Goal: Feedback & Contribution: Leave review/rating

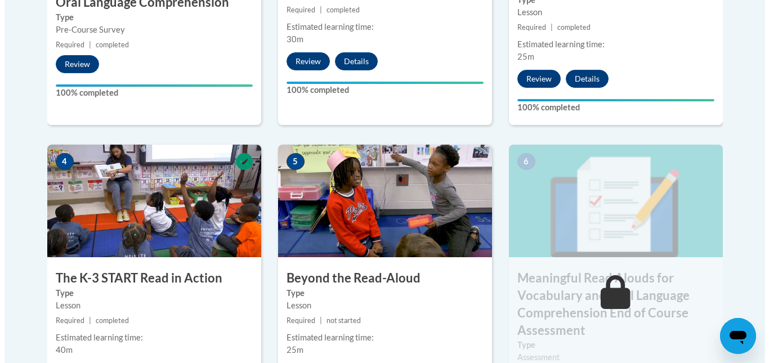
scroll to position [734, 0]
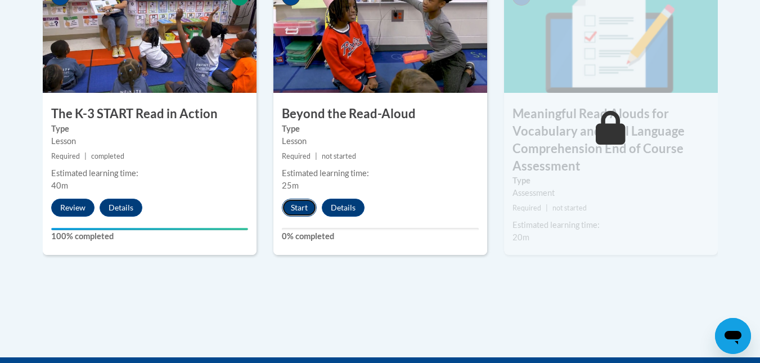
click at [297, 206] on button "Start" at bounding box center [299, 208] width 35 height 18
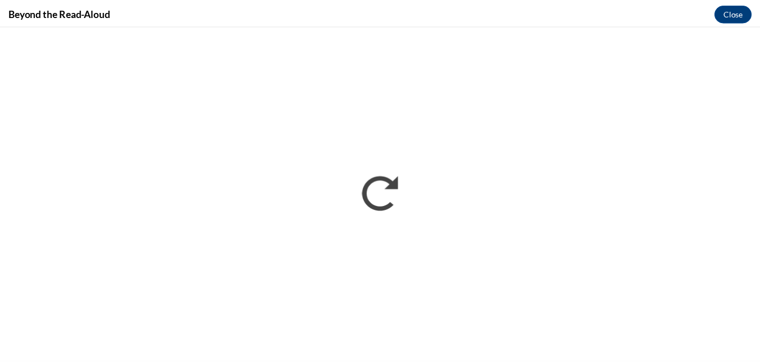
scroll to position [0, 0]
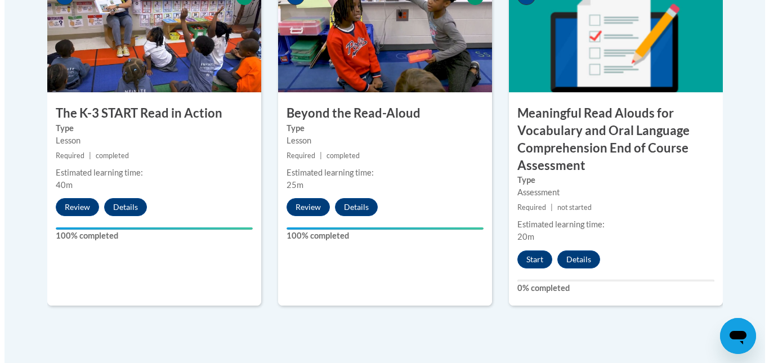
scroll to position [733, 0]
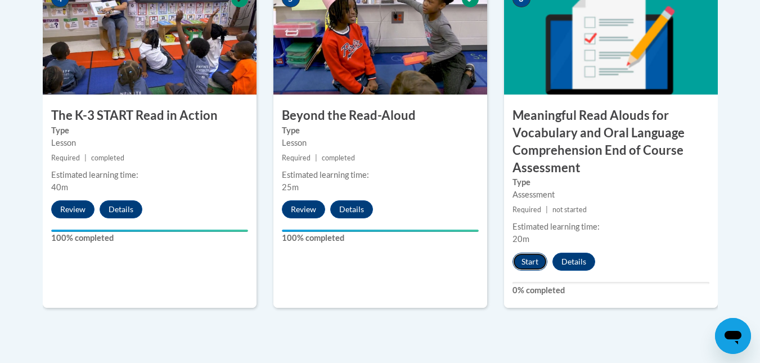
click at [522, 257] on button "Start" at bounding box center [530, 262] width 35 height 18
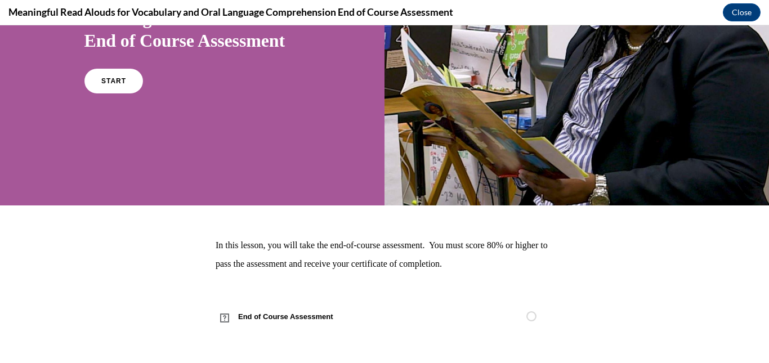
scroll to position [87, 0]
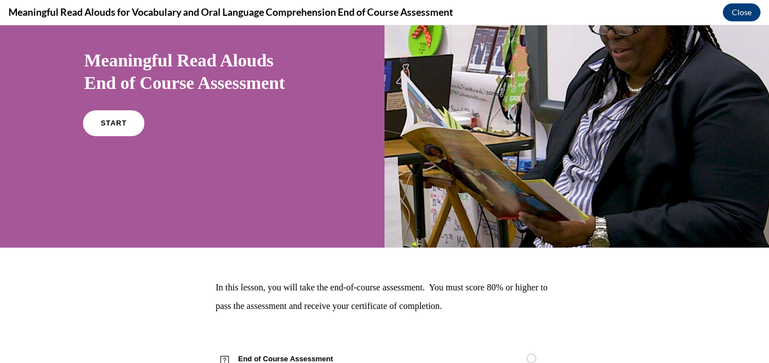
click at [112, 124] on span "START" at bounding box center [113, 123] width 26 height 8
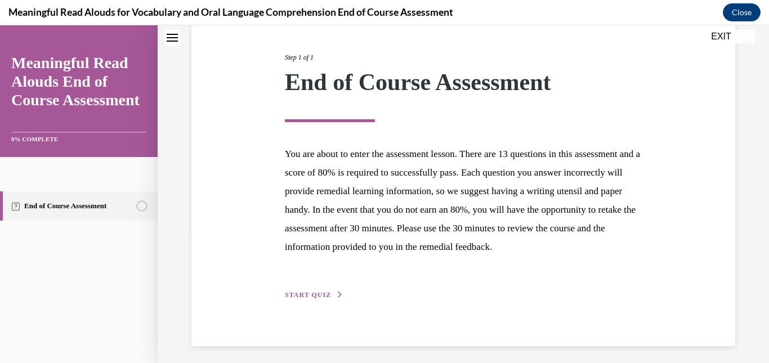
scroll to position [154, 0]
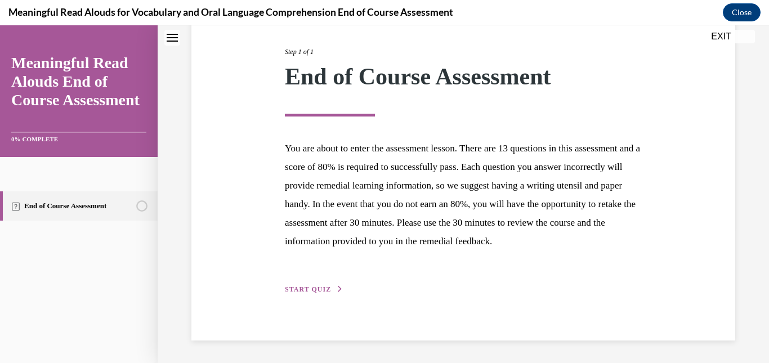
click at [307, 290] on span "START QUIZ" at bounding box center [308, 289] width 46 height 8
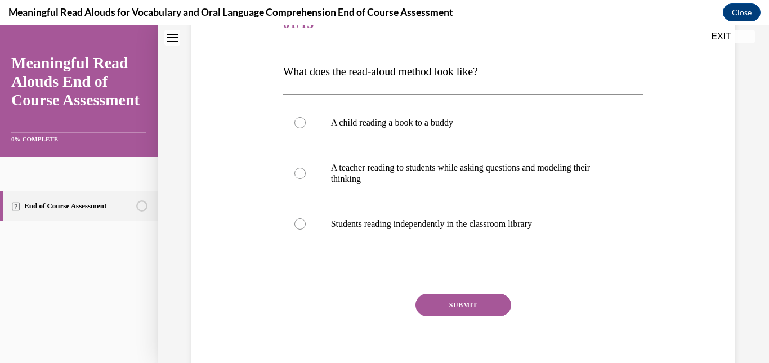
scroll to position [125, 0]
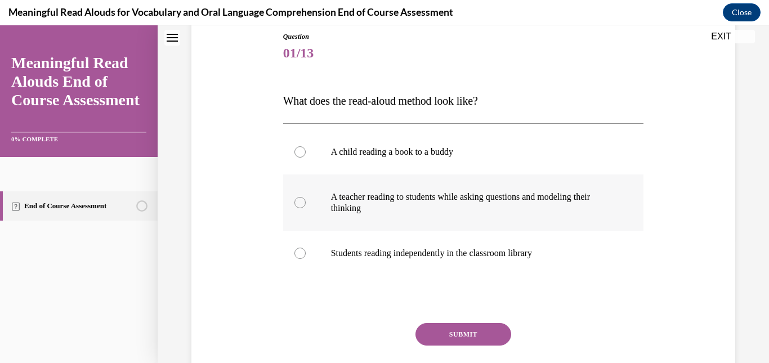
click at [464, 204] on p "A teacher reading to students while asking questions and modeling their thinking" at bounding box center [473, 202] width 285 height 23
click at [306, 204] on input "A teacher reading to students while asking questions and modeling their thinking" at bounding box center [299, 202] width 11 height 11
radio input "true"
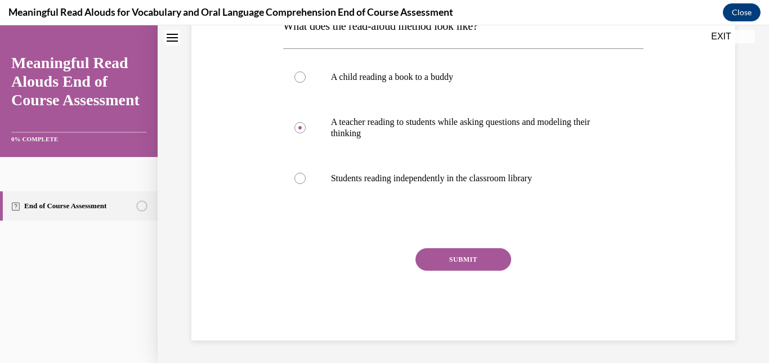
click at [477, 255] on button "SUBMIT" at bounding box center [463, 259] width 96 height 23
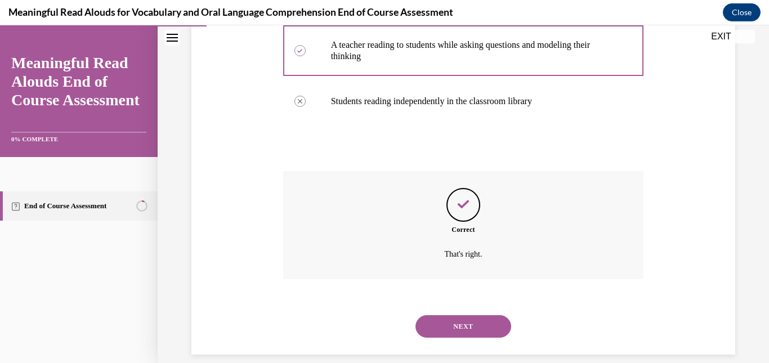
scroll to position [291, 0]
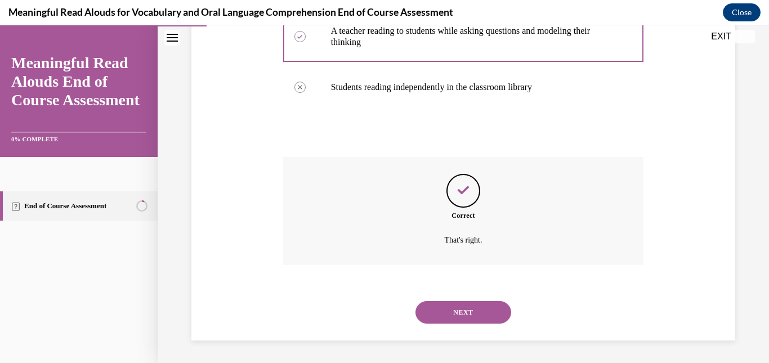
click at [456, 311] on button "NEXT" at bounding box center [463, 312] width 96 height 23
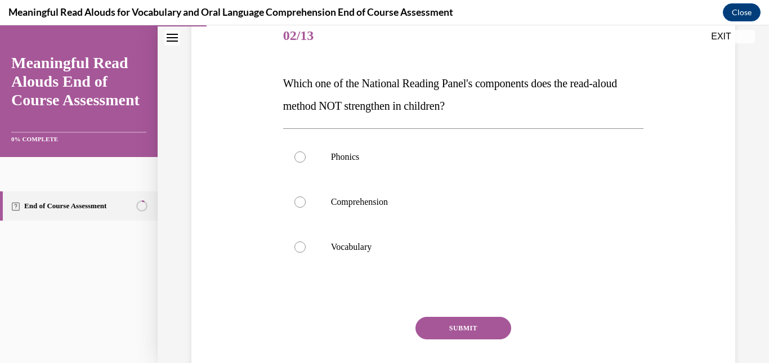
scroll to position [143, 0]
click at [557, 151] on p "Phonics" at bounding box center [473, 156] width 285 height 11
click at [306, 151] on input "Phonics" at bounding box center [299, 156] width 11 height 11
radio input "true"
click at [477, 322] on button "SUBMIT" at bounding box center [463, 327] width 96 height 23
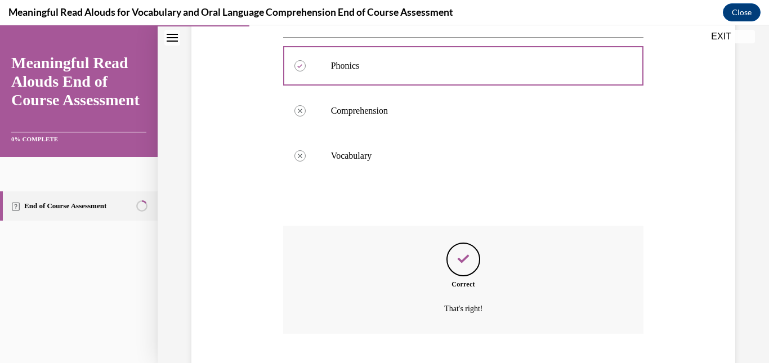
scroll to position [302, 0]
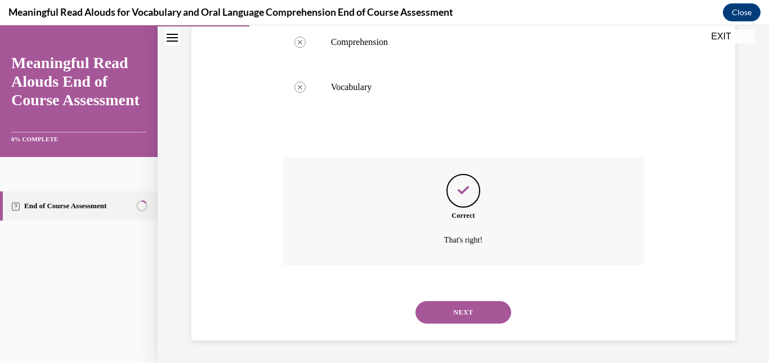
click at [479, 306] on button "NEXT" at bounding box center [463, 312] width 96 height 23
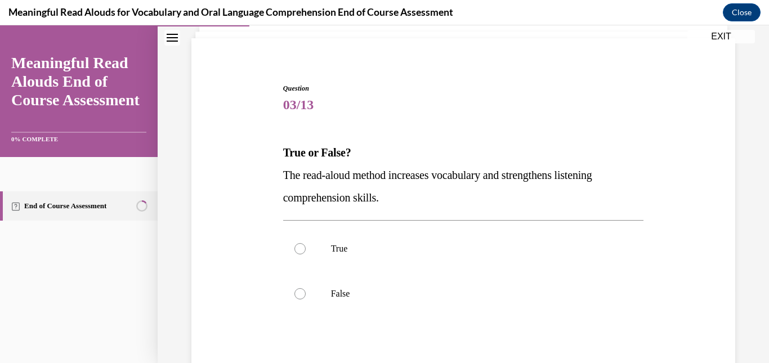
scroll to position [75, 0]
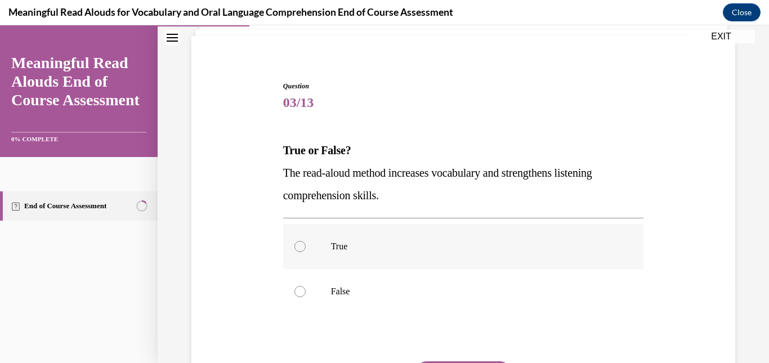
click at [441, 239] on label "True" at bounding box center [463, 246] width 361 height 45
click at [306, 241] on input "True" at bounding box center [299, 246] width 11 height 11
radio input "true"
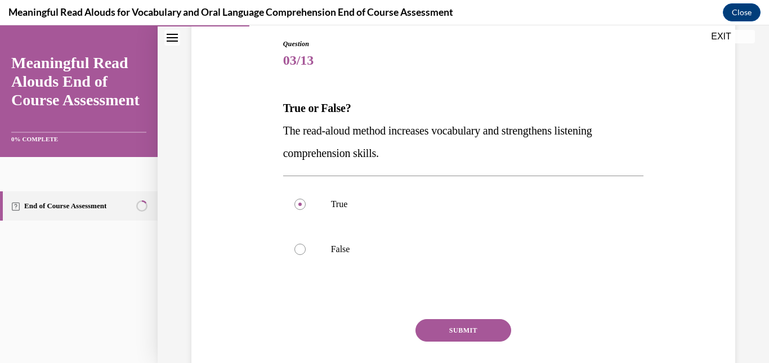
scroll to position [118, 0]
click at [454, 331] on button "SUBMIT" at bounding box center [463, 329] width 96 height 23
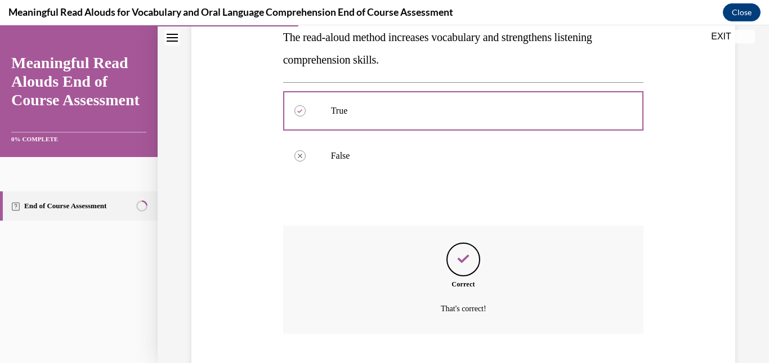
scroll to position [280, 0]
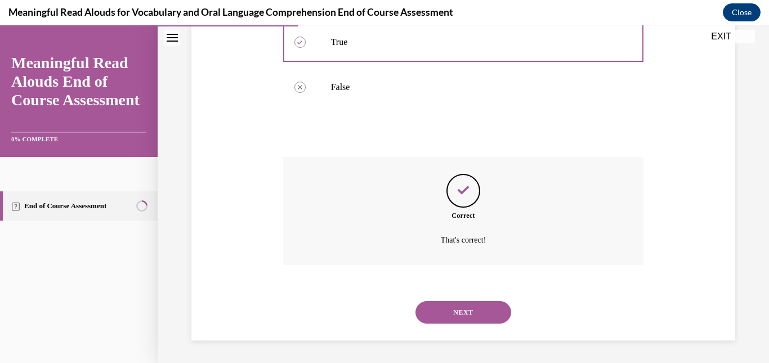
click at [469, 308] on button "NEXT" at bounding box center [463, 312] width 96 height 23
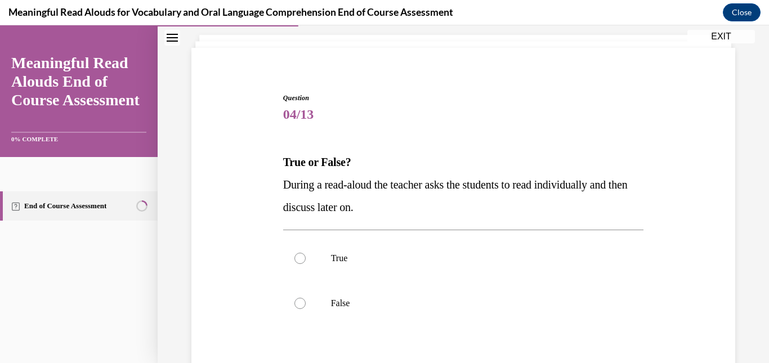
scroll to position [99, 0]
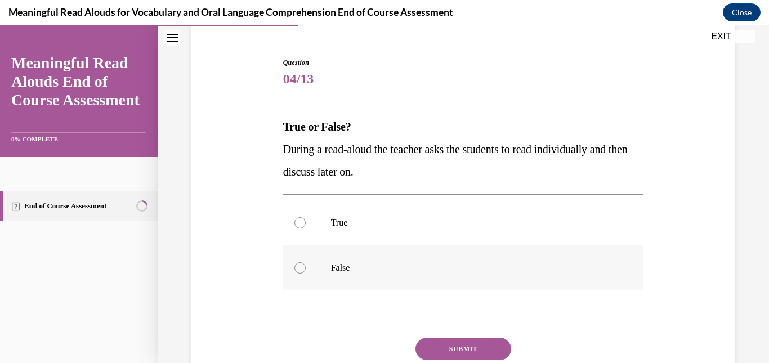
click at [457, 270] on p "False" at bounding box center [473, 267] width 285 height 11
click at [306, 270] on input "False" at bounding box center [299, 267] width 11 height 11
radio input "true"
click at [459, 342] on button "SUBMIT" at bounding box center [463, 349] width 96 height 23
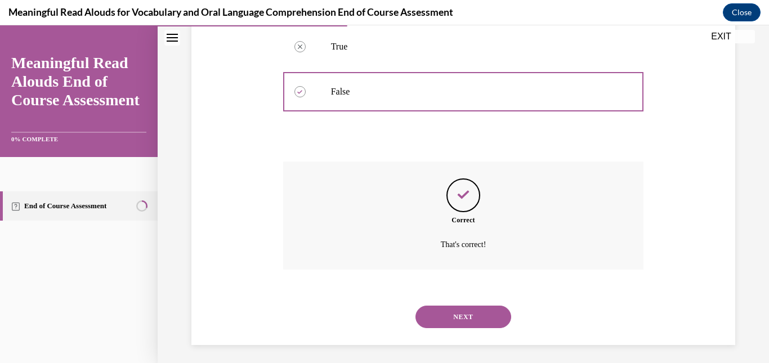
scroll to position [280, 0]
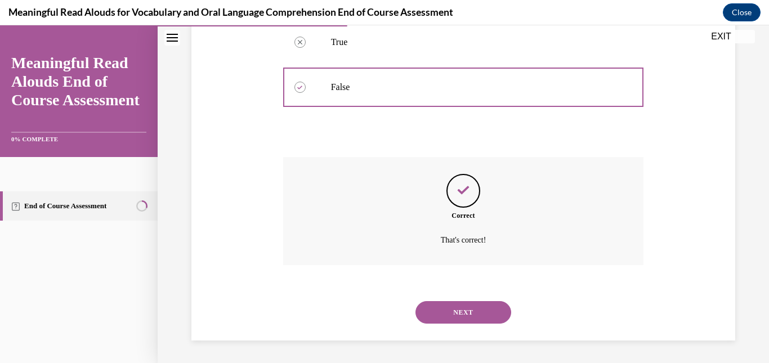
click at [476, 311] on button "NEXT" at bounding box center [463, 312] width 96 height 23
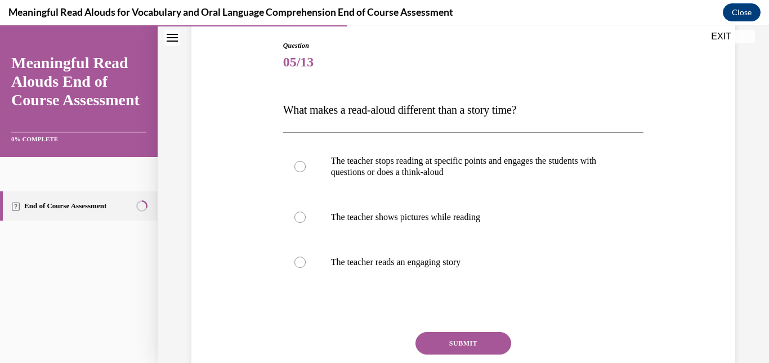
scroll to position [118, 0]
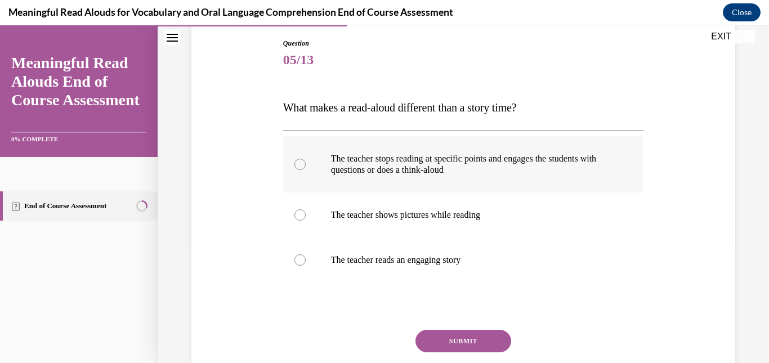
click at [530, 162] on p "The teacher stops reading at specific points and engages the students with ques…" at bounding box center [473, 164] width 285 height 23
click at [306, 162] on input "The teacher stops reading at specific points and engages the students with ques…" at bounding box center [299, 164] width 11 height 11
radio input "true"
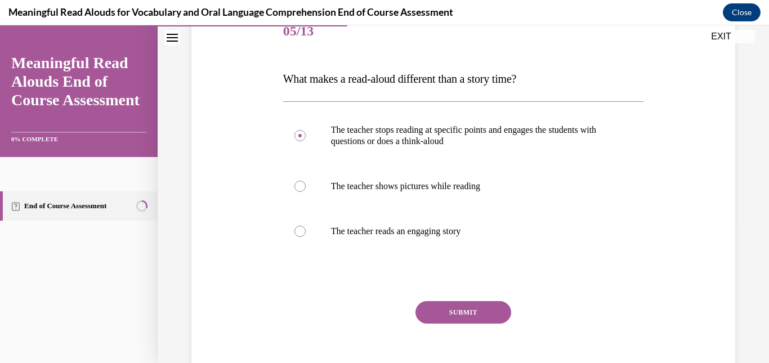
click at [476, 312] on button "SUBMIT" at bounding box center [463, 312] width 96 height 23
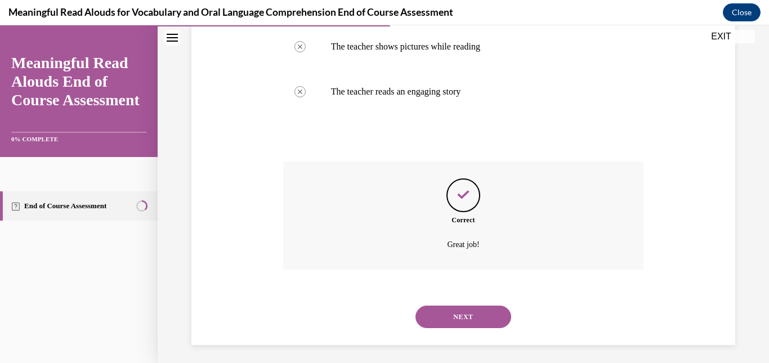
scroll to position [291, 0]
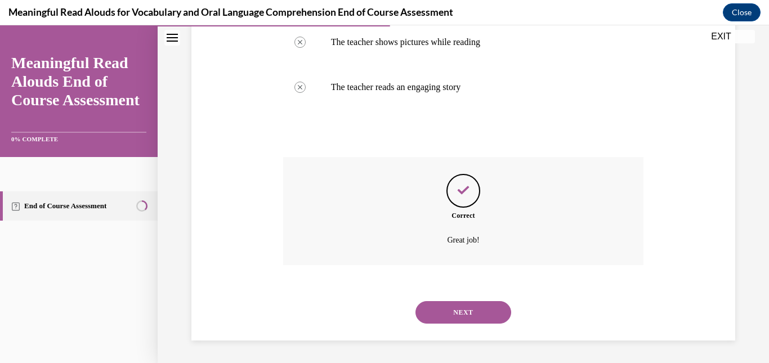
click at [442, 306] on button "NEXT" at bounding box center [463, 312] width 96 height 23
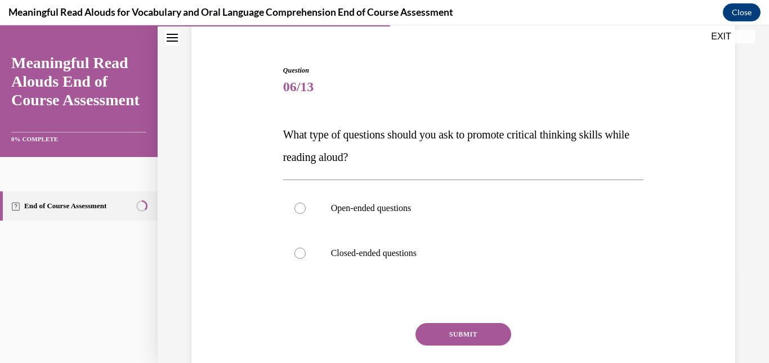
scroll to position [159, 0]
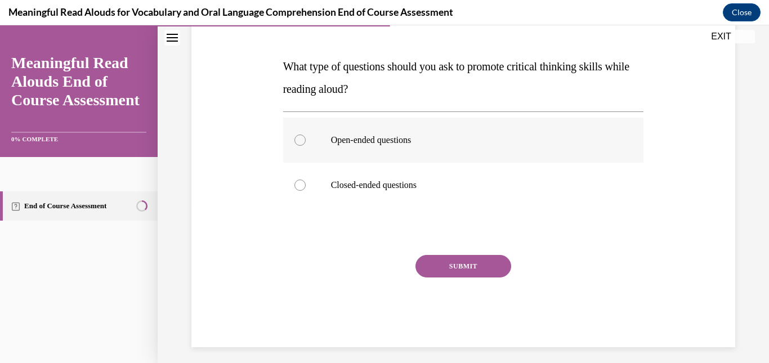
click at [446, 151] on label "Open-ended questions" at bounding box center [463, 140] width 361 height 45
click at [306, 146] on input "Open-ended questions" at bounding box center [299, 139] width 11 height 11
radio input "true"
click at [472, 267] on button "SUBMIT" at bounding box center [463, 266] width 96 height 23
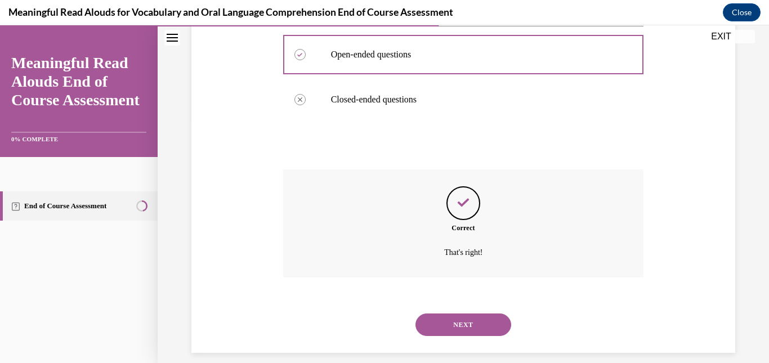
scroll to position [257, 0]
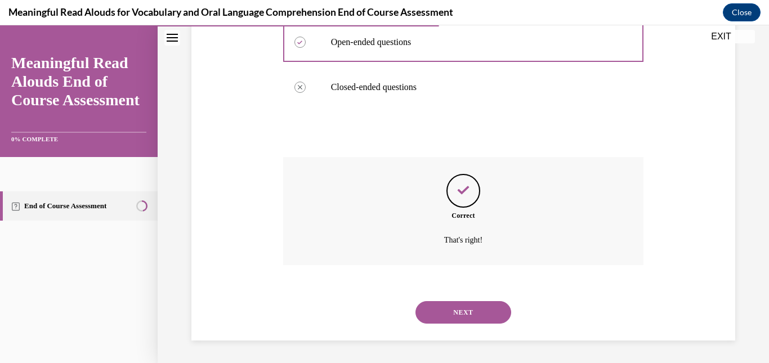
click at [470, 312] on button "NEXT" at bounding box center [463, 312] width 96 height 23
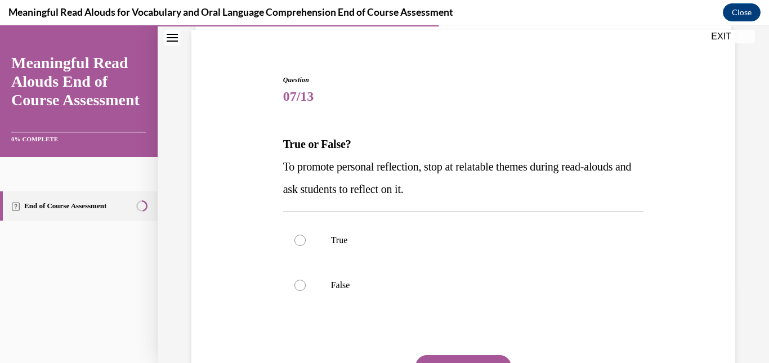
scroll to position [86, 0]
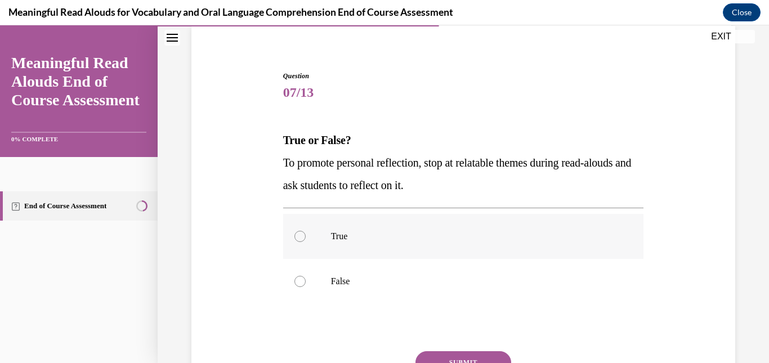
click at [591, 214] on label "True" at bounding box center [463, 236] width 361 height 45
click at [306, 231] on input "True" at bounding box center [299, 236] width 11 height 11
radio input "true"
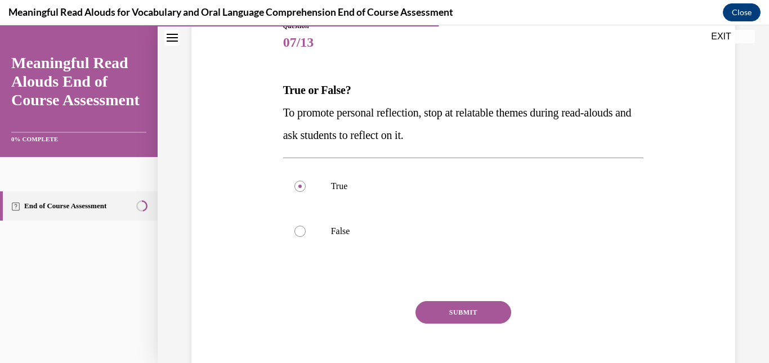
click at [469, 308] on button "SUBMIT" at bounding box center [463, 312] width 96 height 23
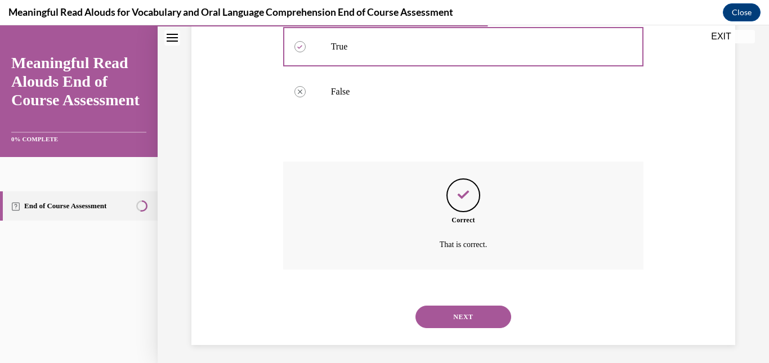
scroll to position [280, 0]
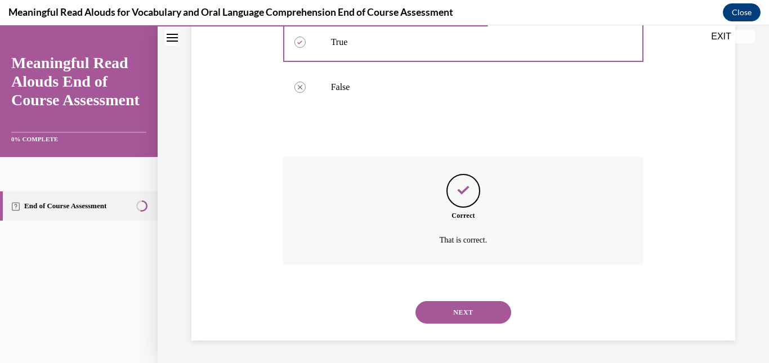
click at [477, 309] on button "NEXT" at bounding box center [463, 312] width 96 height 23
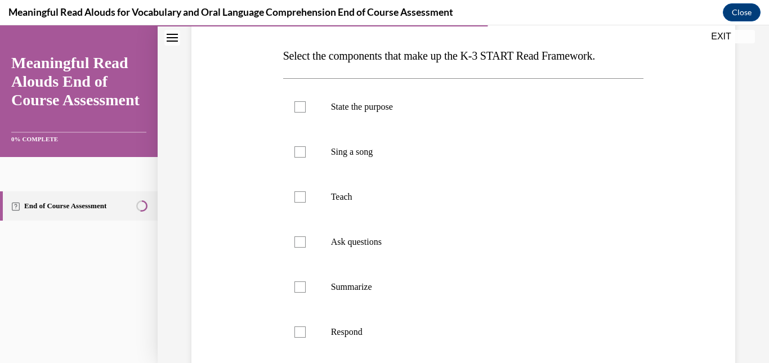
scroll to position [170, 0]
click at [349, 106] on p "State the purpose" at bounding box center [473, 106] width 285 height 11
click at [306, 106] on input "State the purpose" at bounding box center [299, 106] width 11 height 11
checkbox input "true"
click at [470, 184] on label "Teach" at bounding box center [463, 196] width 361 height 45
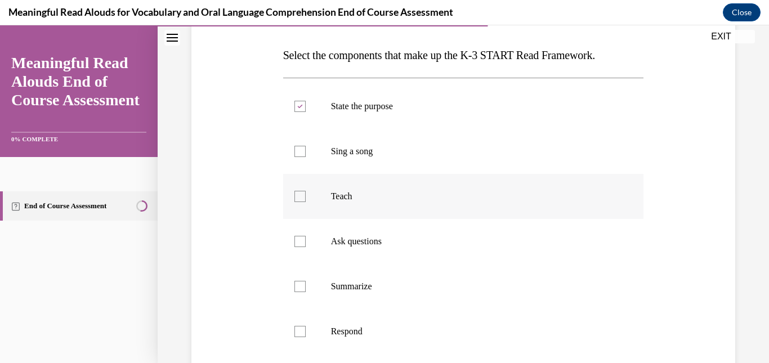
click at [306, 191] on input "Teach" at bounding box center [299, 196] width 11 height 11
checkbox input "true"
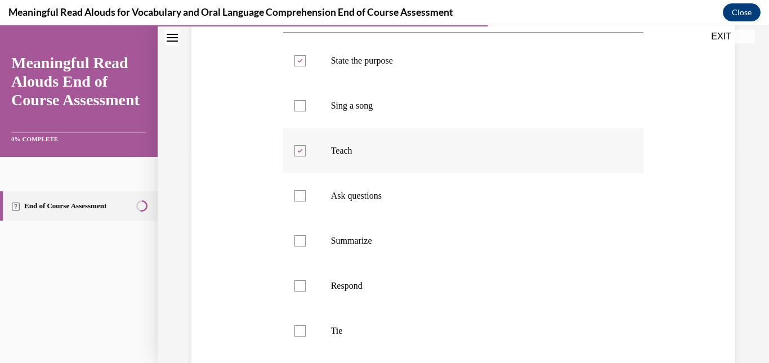
scroll to position [217, 0]
click at [526, 195] on p "Ask questions" at bounding box center [473, 195] width 285 height 11
click at [306, 195] on input "Ask questions" at bounding box center [299, 195] width 11 height 11
checkbox input "true"
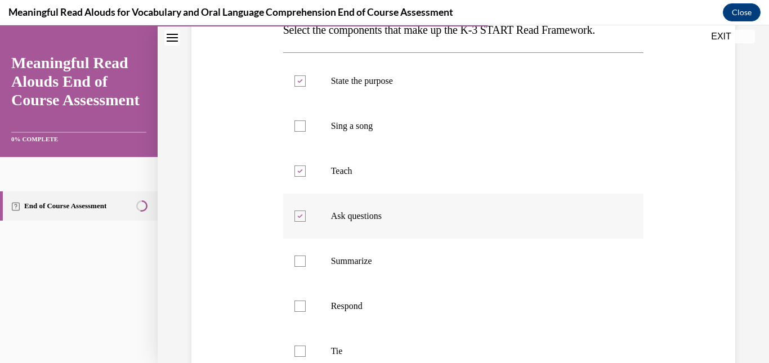
scroll to position [222, 0]
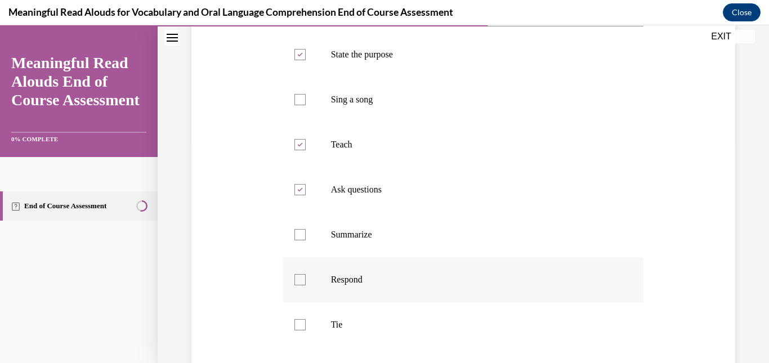
click at [459, 268] on label "Respond" at bounding box center [463, 279] width 361 height 45
click at [306, 274] on input "Respond" at bounding box center [299, 279] width 11 height 11
checkbox input "true"
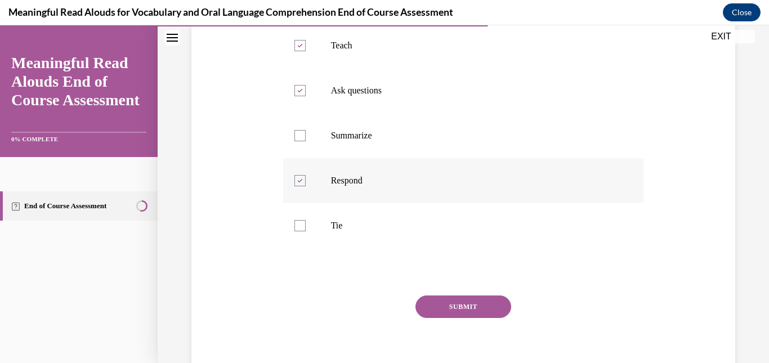
scroll to position [325, 0]
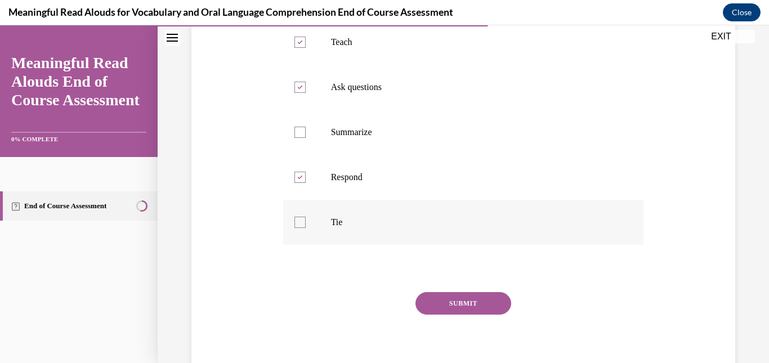
click at [466, 227] on p "Tie" at bounding box center [473, 222] width 285 height 11
click at [306, 227] on input "Tie" at bounding box center [299, 222] width 11 height 11
checkbox input "true"
click at [460, 300] on button "SUBMIT" at bounding box center [463, 303] width 96 height 23
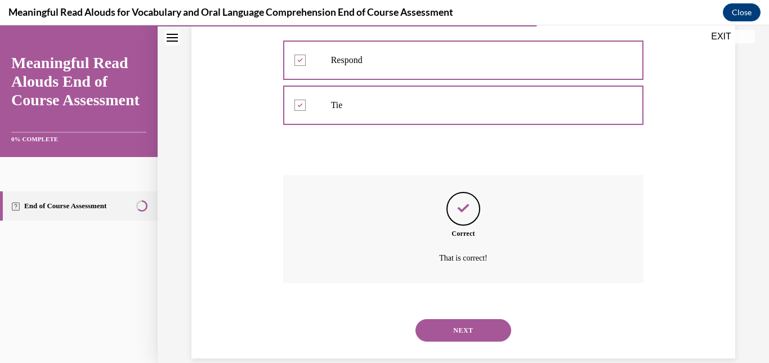
scroll to position [460, 0]
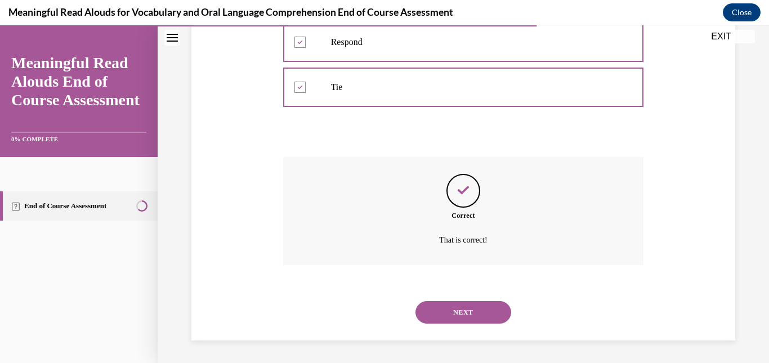
click at [463, 309] on button "NEXT" at bounding box center [463, 312] width 96 height 23
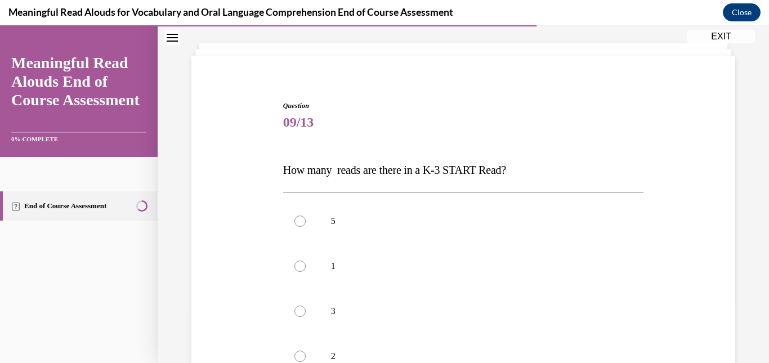
scroll to position [127, 0]
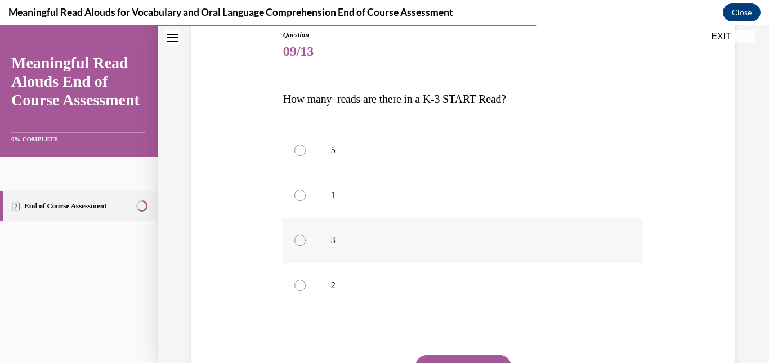
click at [501, 246] on label "3" at bounding box center [463, 240] width 361 height 45
click at [306, 246] on input "3" at bounding box center [299, 240] width 11 height 11
radio input "true"
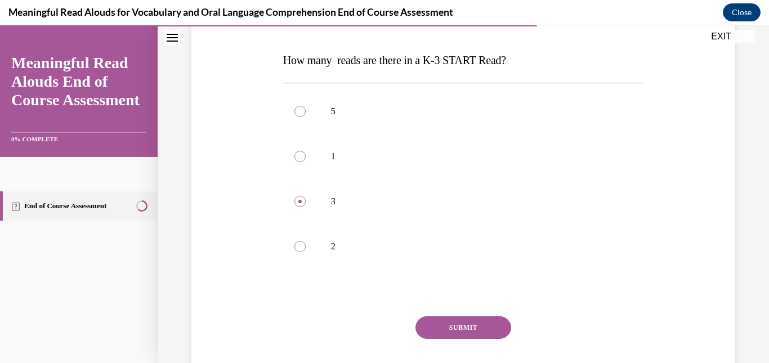
click at [492, 326] on button "SUBMIT" at bounding box center [463, 327] width 96 height 23
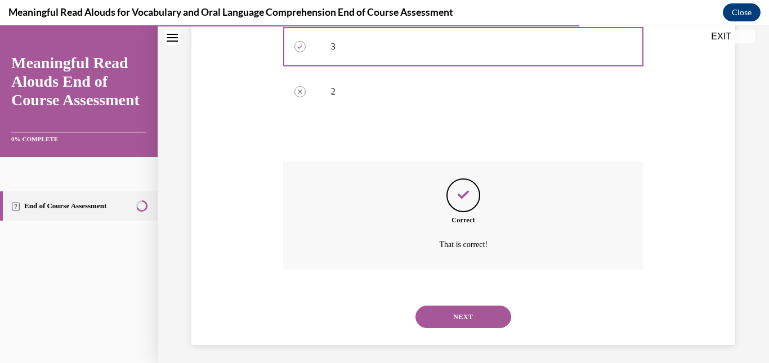
scroll to position [325, 0]
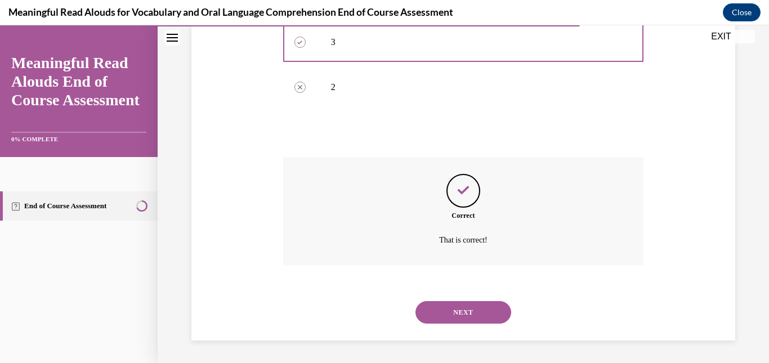
click at [456, 308] on button "NEXT" at bounding box center [463, 312] width 96 height 23
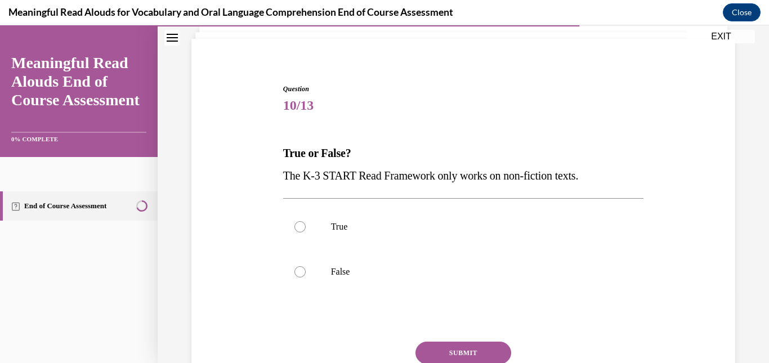
scroll to position [73, 0]
click at [473, 265] on label "False" at bounding box center [463, 271] width 361 height 45
click at [306, 266] on input "False" at bounding box center [299, 271] width 11 height 11
radio input "true"
click at [447, 347] on button "SUBMIT" at bounding box center [463, 352] width 96 height 23
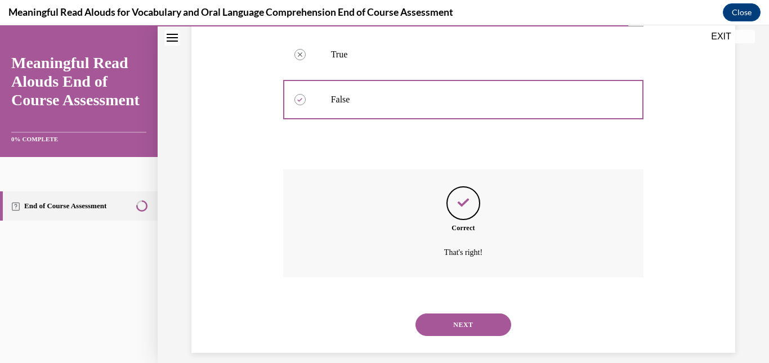
scroll to position [257, 0]
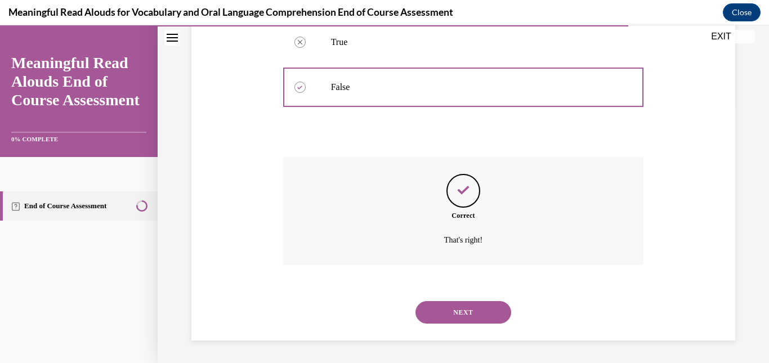
click at [482, 304] on button "NEXT" at bounding box center [463, 312] width 96 height 23
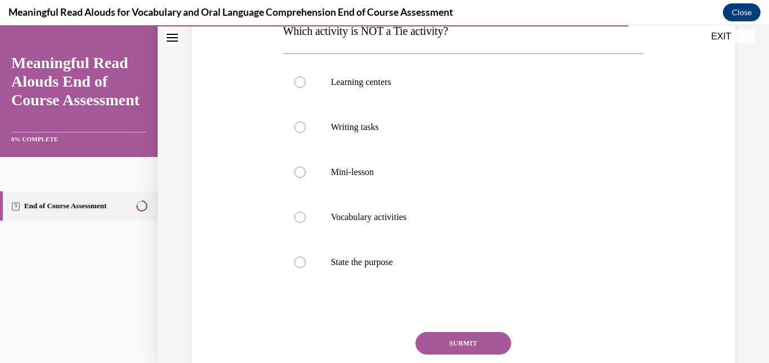
scroll to position [194, 0]
click at [478, 266] on p "State the purpose" at bounding box center [473, 262] width 285 height 11
click at [306, 266] on input "State the purpose" at bounding box center [299, 262] width 11 height 11
radio input "true"
click at [463, 339] on button "SUBMIT" at bounding box center [463, 344] width 96 height 23
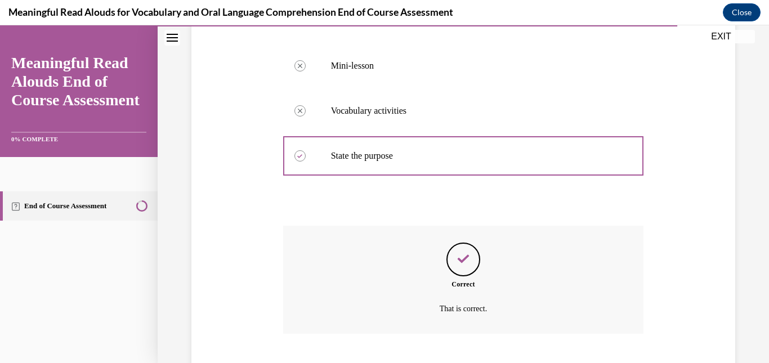
scroll to position [370, 0]
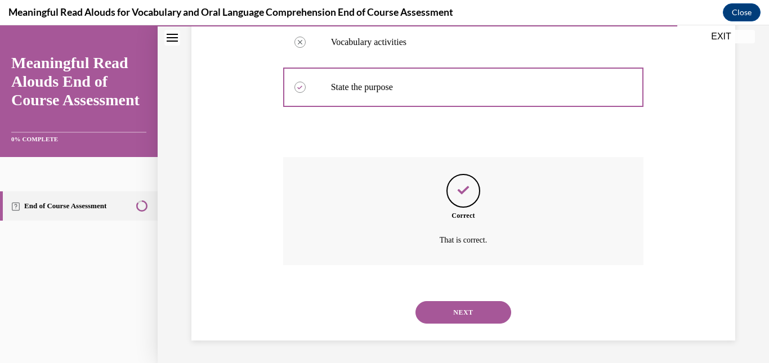
click at [468, 316] on button "NEXT" at bounding box center [463, 312] width 96 height 23
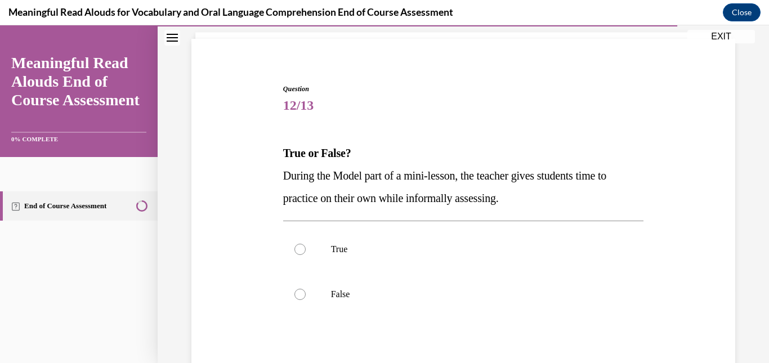
scroll to position [73, 0]
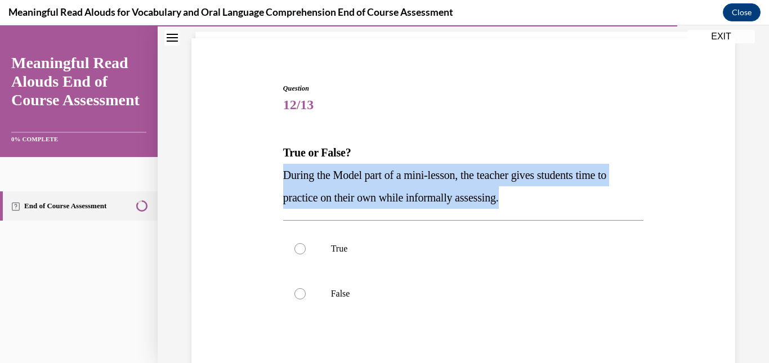
drag, startPoint x: 279, startPoint y: 173, endPoint x: 546, endPoint y: 199, distance: 268.5
click at [546, 199] on div "Question 12/13 True or False? During the Model part of a mini-lesson, the teach…" at bounding box center [463, 260] width 366 height 389
copy span "During the Model part of a mini-lesson, the teacher gives students time to prac…"
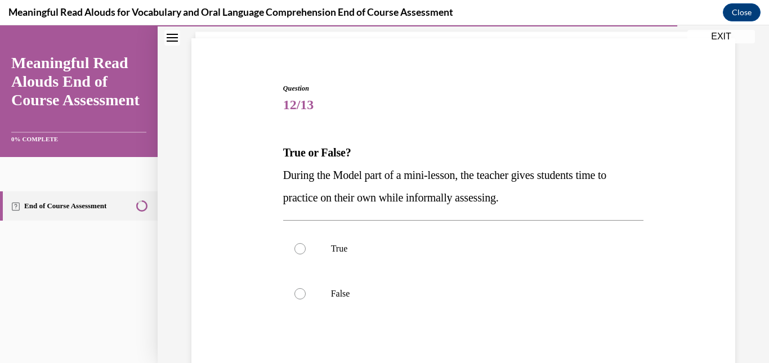
click at [549, 128] on div "Question 12/13 True or False? During the Model part of a mini-lesson, the teach…" at bounding box center [463, 269] width 361 height 372
click at [383, 293] on p "False" at bounding box center [473, 293] width 285 height 11
click at [306, 293] on input "False" at bounding box center [299, 293] width 11 height 11
radio input "true"
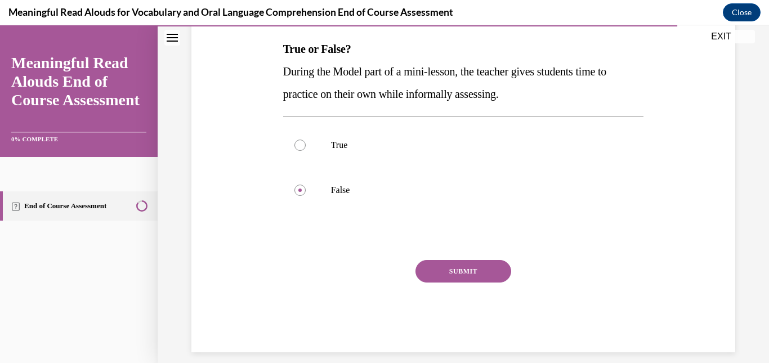
click at [446, 269] on button "SUBMIT" at bounding box center [463, 271] width 96 height 23
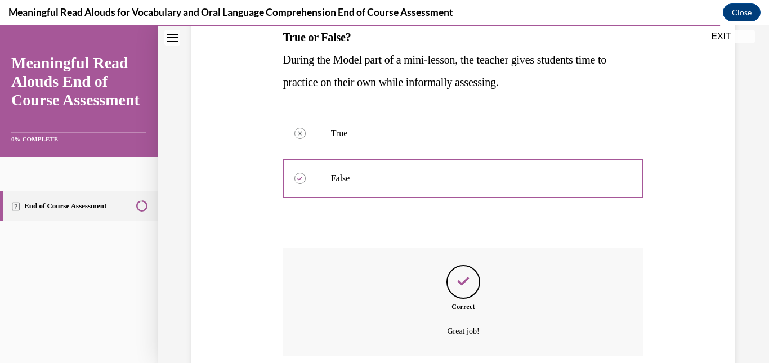
scroll to position [280, 0]
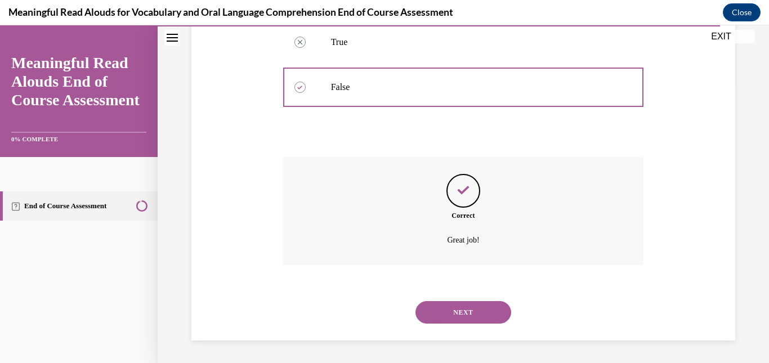
click at [482, 308] on button "NEXT" at bounding box center [463, 312] width 96 height 23
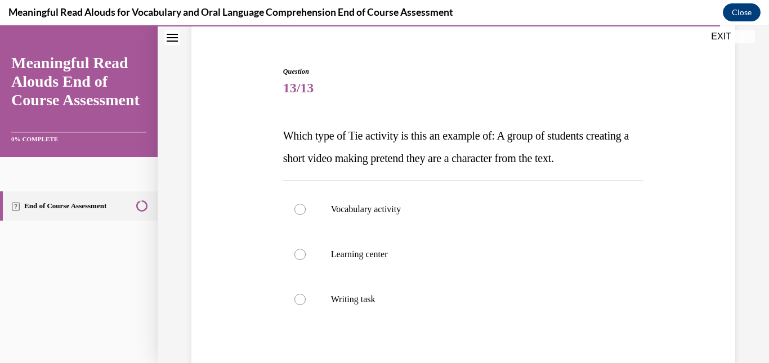
scroll to position [154, 0]
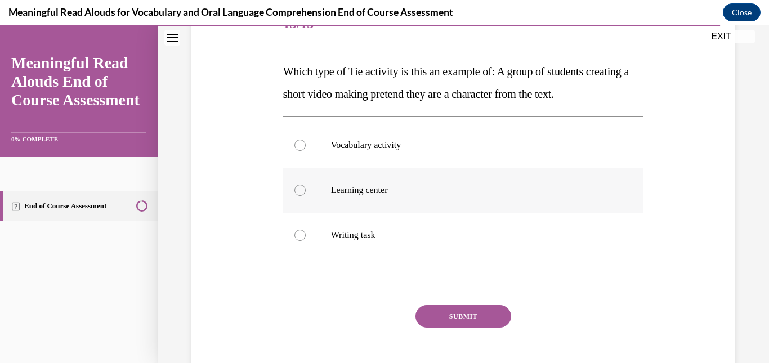
click at [463, 192] on p "Learning center" at bounding box center [473, 190] width 285 height 11
click at [306, 192] on input "Learning center" at bounding box center [299, 190] width 11 height 11
radio input "true"
click at [457, 313] on button "SUBMIT" at bounding box center [463, 316] width 96 height 23
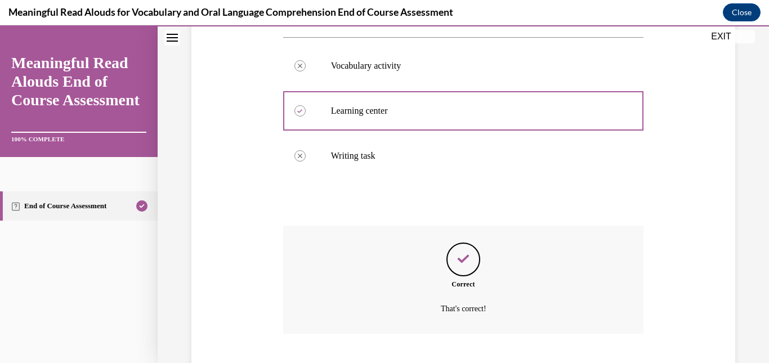
scroll to position [302, 0]
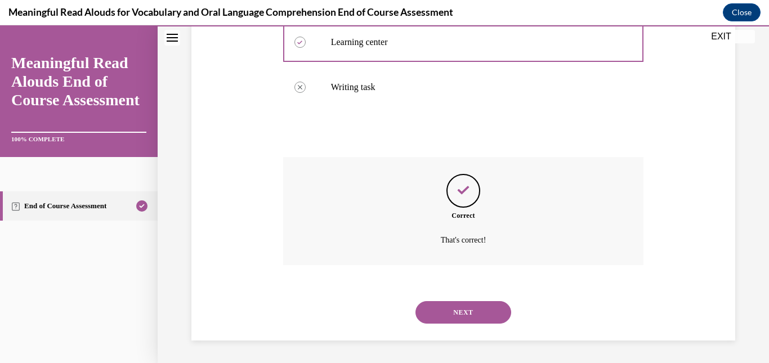
click at [490, 313] on button "NEXT" at bounding box center [463, 312] width 96 height 23
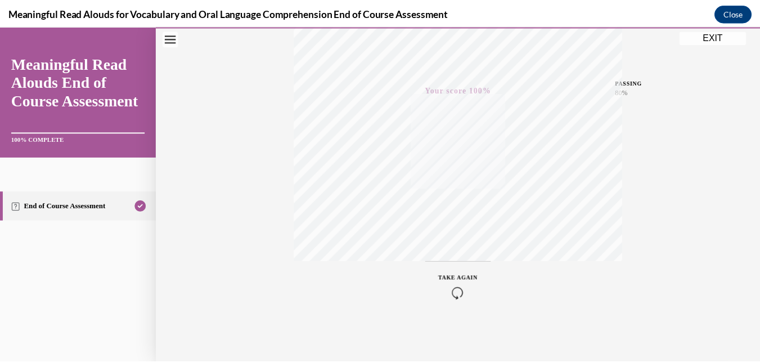
scroll to position [0, 0]
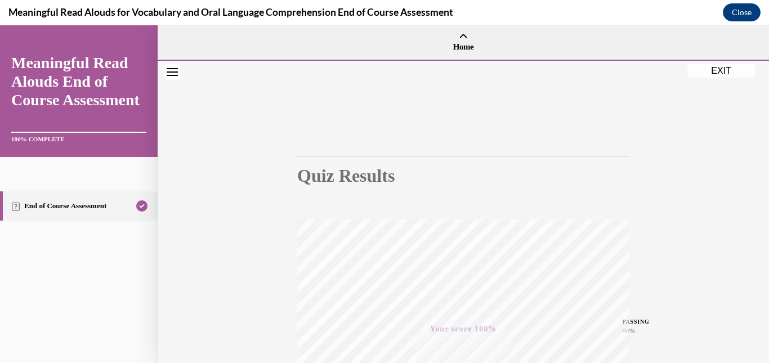
click at [714, 70] on button "EXIT" at bounding box center [721, 71] width 68 height 14
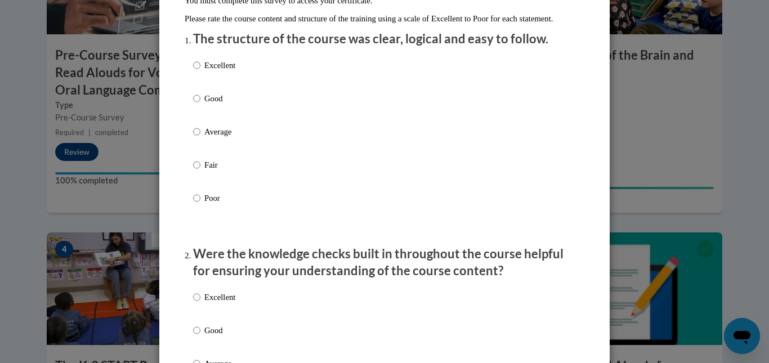
scroll to position [128, 0]
click at [204, 70] on p "Excellent" at bounding box center [219, 64] width 31 height 12
click at [200, 70] on input "Excellent" at bounding box center [196, 64] width 7 height 12
radio input "true"
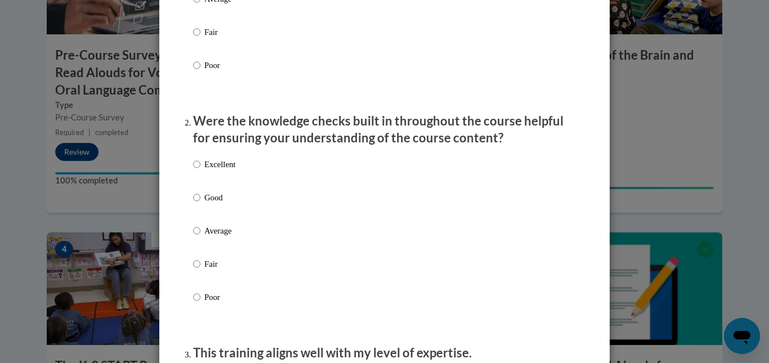
scroll to position [265, 0]
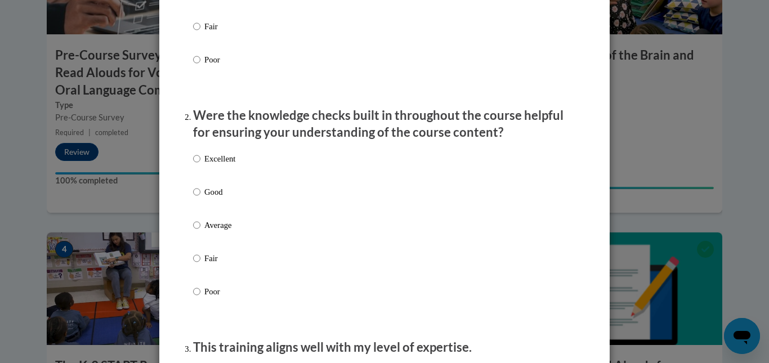
click at [206, 165] on p "Excellent" at bounding box center [219, 158] width 31 height 12
click at [200, 165] on input "Excellent" at bounding box center [196, 158] width 7 height 12
radio input "true"
click at [221, 213] on label "Good" at bounding box center [214, 201] width 42 height 30
click at [200, 198] on input "Good" at bounding box center [196, 192] width 7 height 12
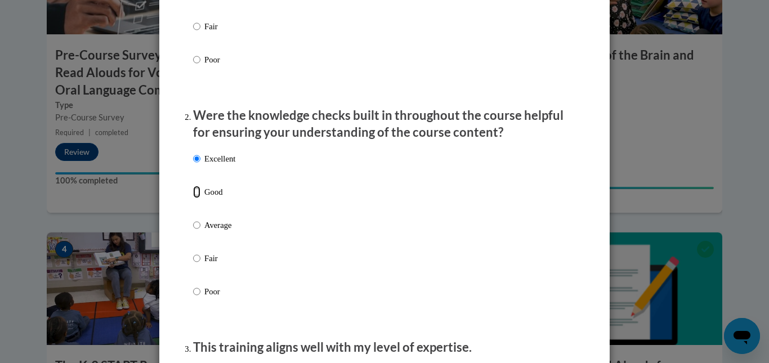
radio input "true"
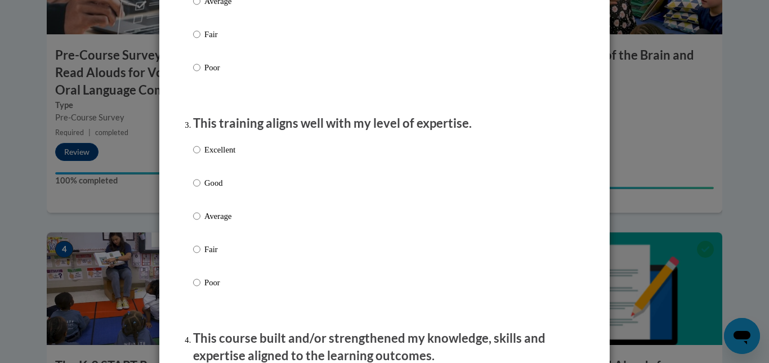
scroll to position [490, 0]
click at [197, 195] on label "Good" at bounding box center [214, 191] width 42 height 30
click at [197, 188] on input "Good" at bounding box center [196, 182] width 7 height 12
radio input "true"
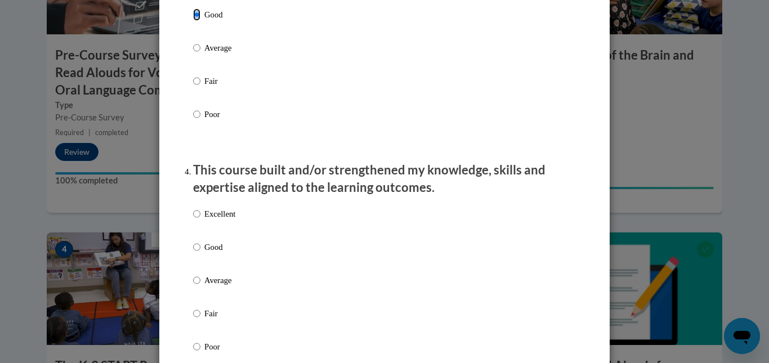
scroll to position [657, 0]
click at [193, 220] on input "Excellent" at bounding box center [196, 214] width 7 height 12
radio input "true"
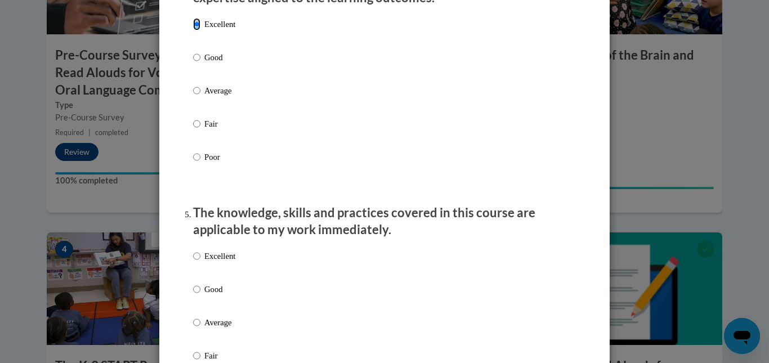
scroll to position [933, 0]
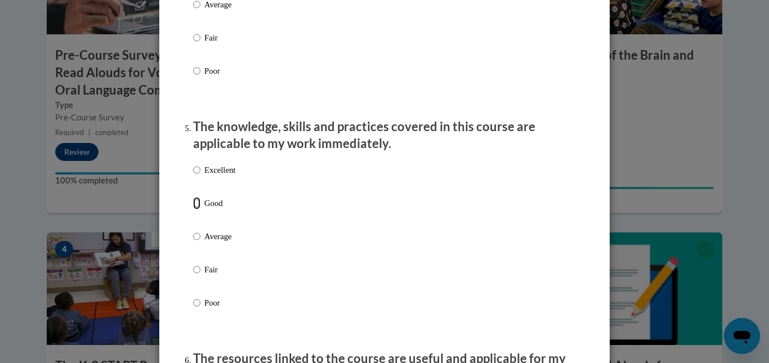
click at [193, 209] on input "Good" at bounding box center [196, 203] width 7 height 12
radio input "true"
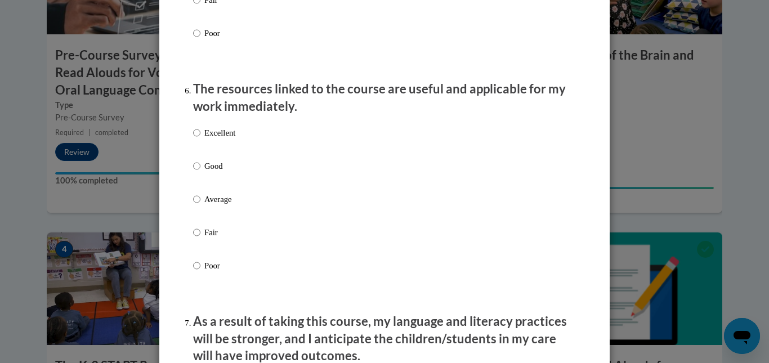
scroll to position [1202, 0]
click at [198, 178] on label "Good" at bounding box center [214, 175] width 42 height 30
click at [198, 172] on input "Good" at bounding box center [196, 166] width 7 height 12
radio input "true"
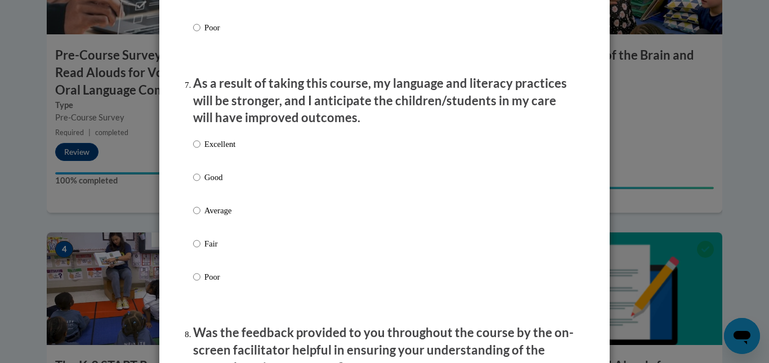
scroll to position [1441, 0]
click at [194, 183] on input "Good" at bounding box center [196, 176] width 7 height 12
radio input "true"
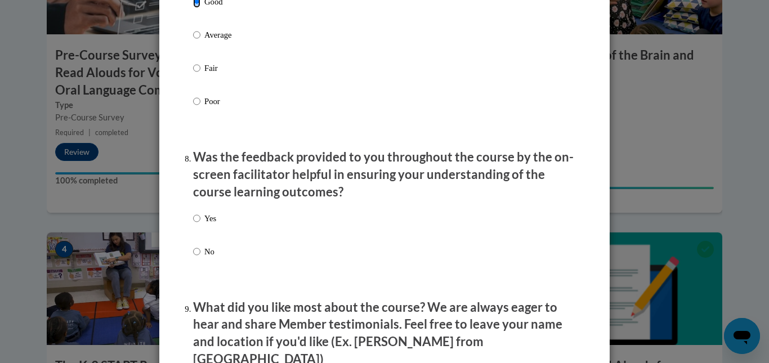
scroll to position [1618, 0]
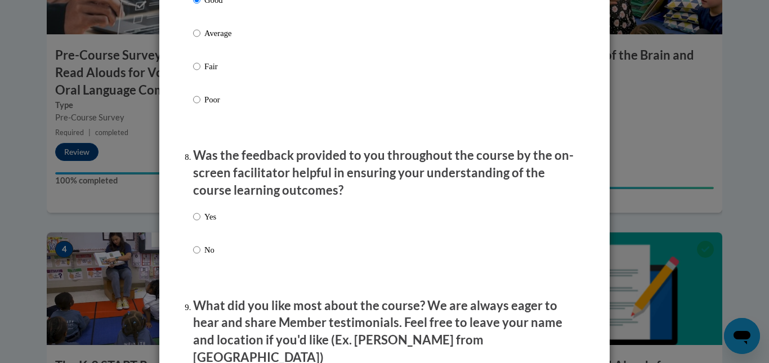
click at [208, 223] on p "Yes" at bounding box center [210, 216] width 12 height 12
click at [200, 223] on input "Yes" at bounding box center [196, 216] width 7 height 12
radio input "true"
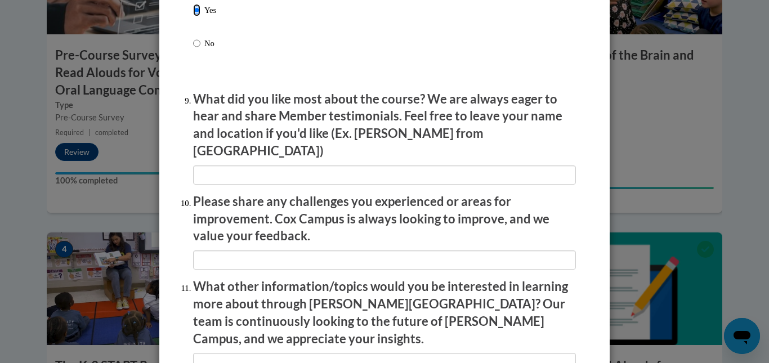
scroll to position [1825, 0]
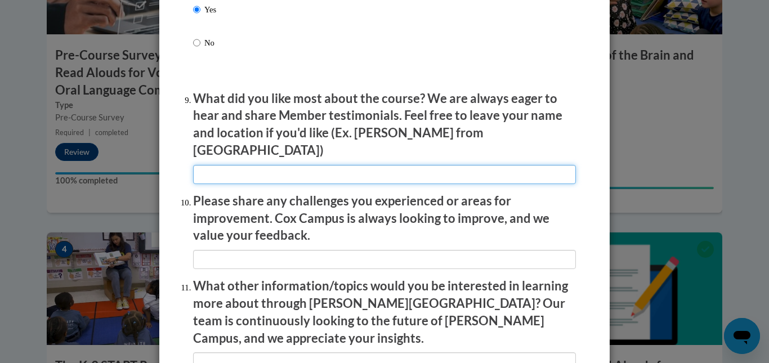
click at [299, 173] on input "textbox" at bounding box center [384, 174] width 383 height 19
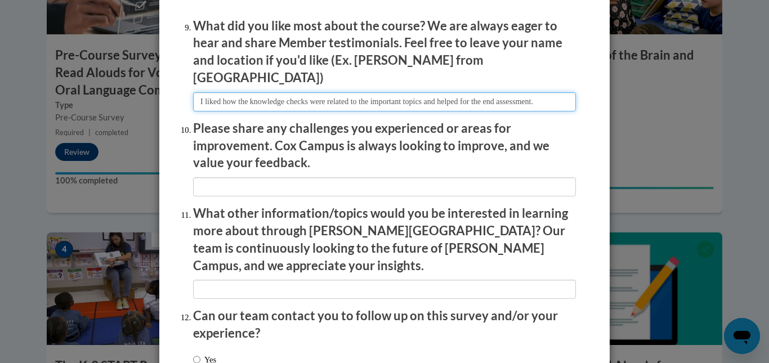
scroll to position [1898, 0]
type input "I liked how the knowledge checks were related to the important topics and helpe…"
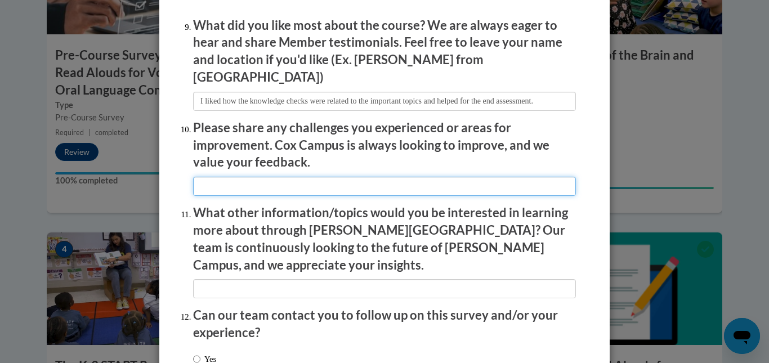
click at [418, 178] on input "textbox" at bounding box center [384, 186] width 383 height 19
type input "U"
type input "I"
click at [380, 177] on input "textbox" at bounding box center [384, 186] width 383 height 19
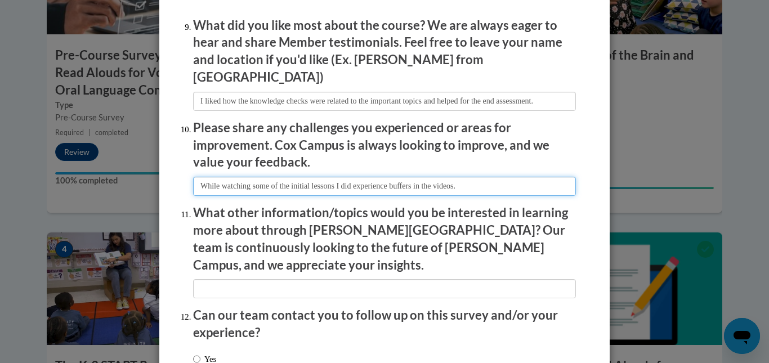
click at [482, 179] on input "textbox" at bounding box center [384, 186] width 383 height 19
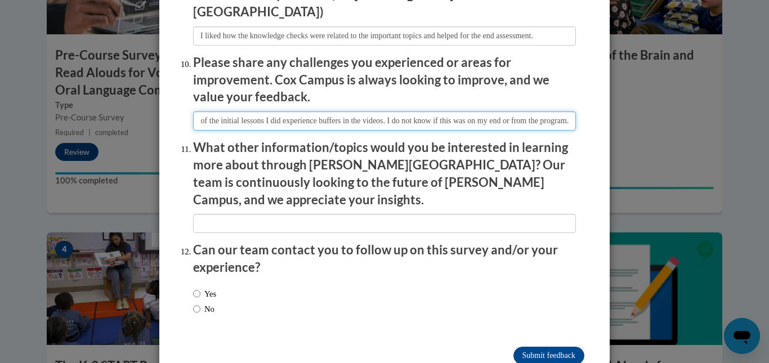
scroll to position [1965, 0]
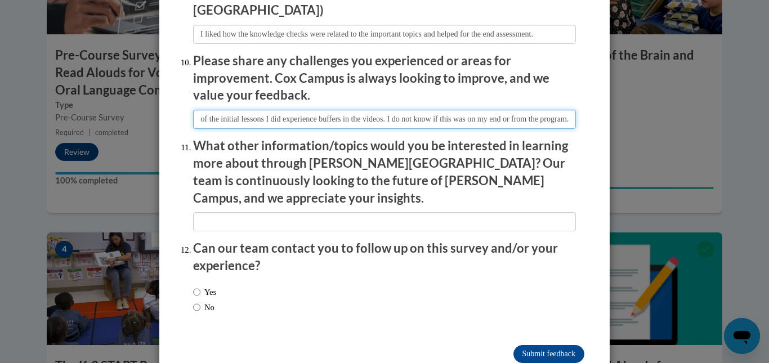
type input "While watching some of the initial lessons I did experience buffers in the vide…"
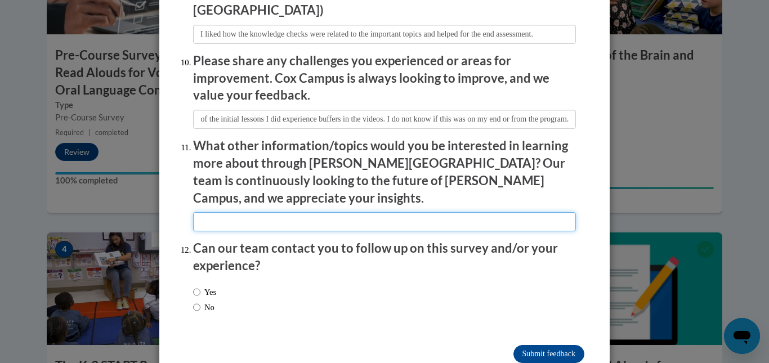
scroll to position [0, 0]
click at [346, 212] on input "textbox" at bounding box center [384, 221] width 383 height 19
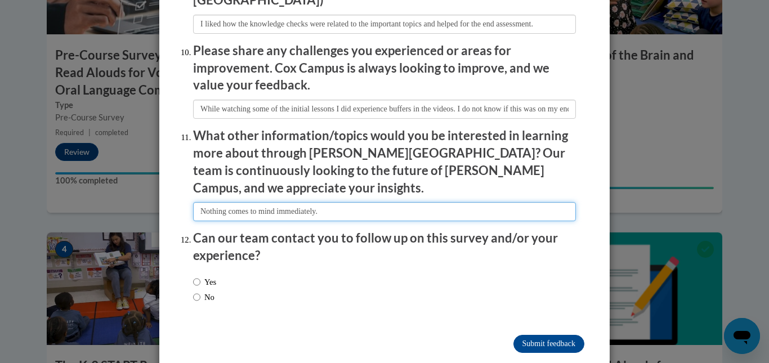
type input "Nothing comes to mind immediately."
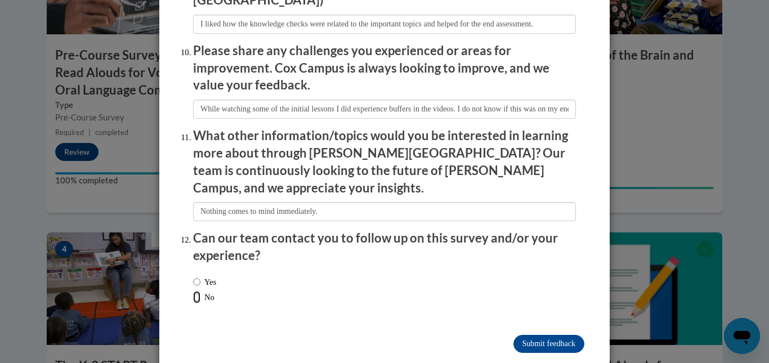
click at [194, 291] on input "No" at bounding box center [196, 297] width 7 height 12
radio input "true"
click at [528, 335] on input "Submit feedback" at bounding box center [548, 344] width 71 height 18
